Goal: Information Seeking & Learning: Understand process/instructions

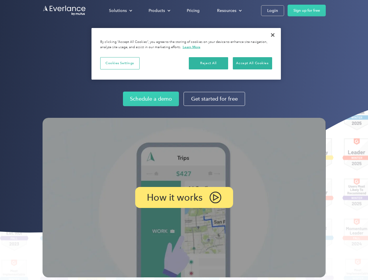
click at [184, 140] on img at bounding box center [185, 198] width 284 height 160
click at [120, 11] on div "Solutions" at bounding box center [118, 10] width 18 height 7
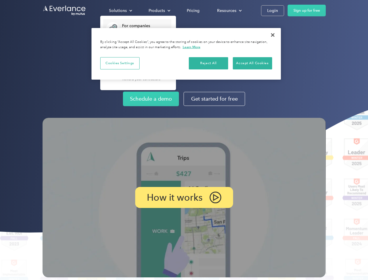
click at [159, 11] on div "Products" at bounding box center [157, 10] width 16 height 7
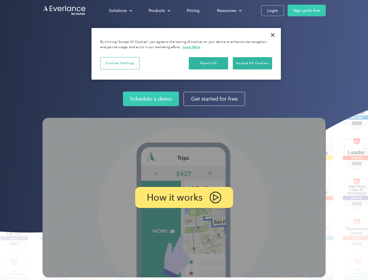
click at [229, 11] on div "Resources" at bounding box center [226, 10] width 19 height 7
click at [184, 197] on p "How it works" at bounding box center [175, 197] width 56 height 7
click at [120, 63] on button "Cookies Settings" at bounding box center [119, 63] width 39 height 12
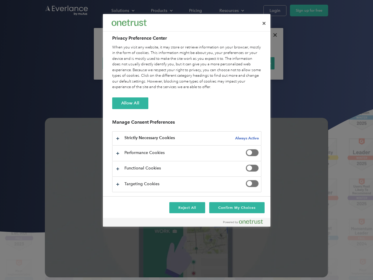
click at [209, 63] on div "When you visit any website, it may store or retrieve information on your browse…" at bounding box center [186, 68] width 149 height 46
click at [253, 63] on div "When you visit any website, it may store or retrieve information on your browse…" at bounding box center [186, 68] width 149 height 46
click at [273, 35] on div at bounding box center [186, 140] width 373 height 280
